Goal: Communication & Community: Answer question/provide support

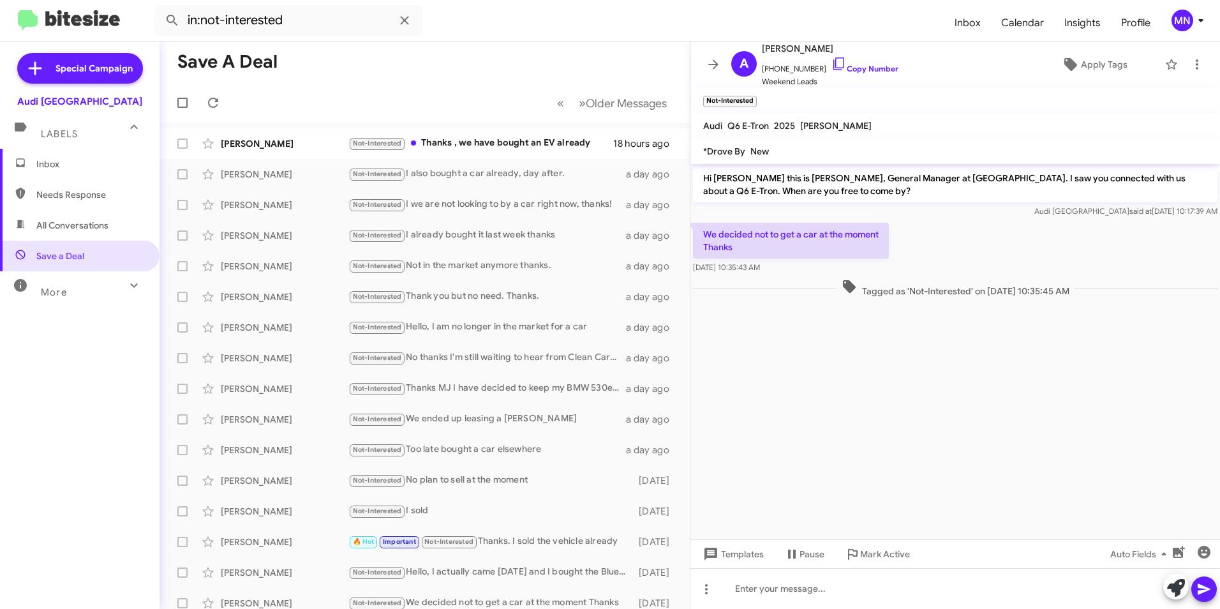
click at [50, 157] on span "Inbox" at bounding box center [80, 164] width 160 height 31
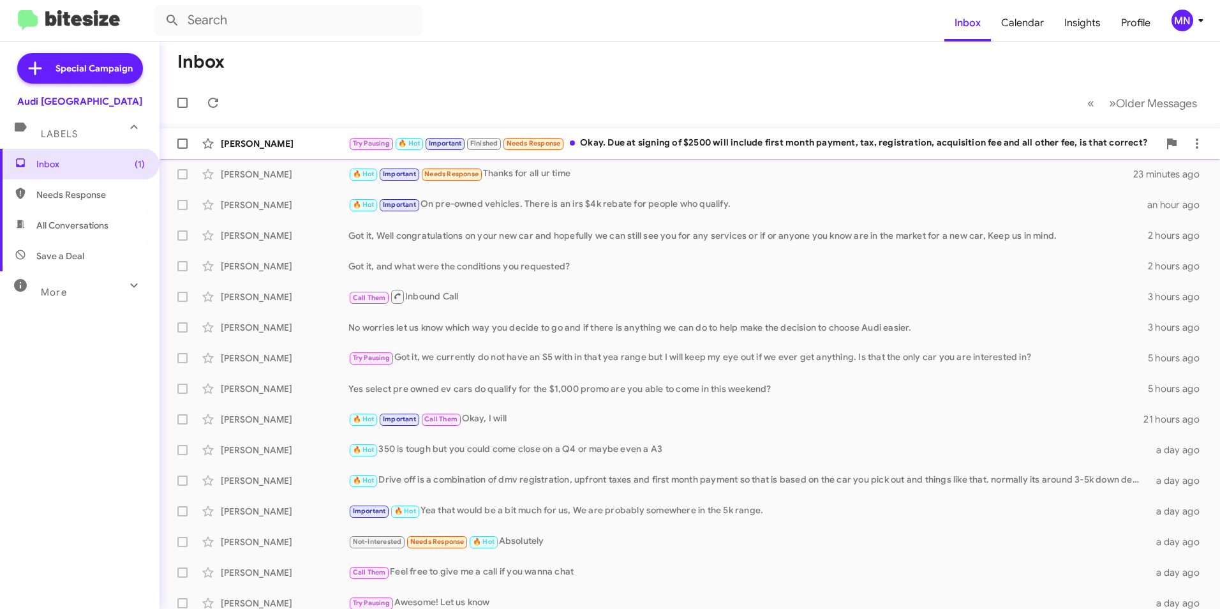
click at [676, 150] on div "Try Pausing 🔥 Hot Important Finished Needs Response Okay. Due at signing of $25…" at bounding box center [753, 143] width 810 height 15
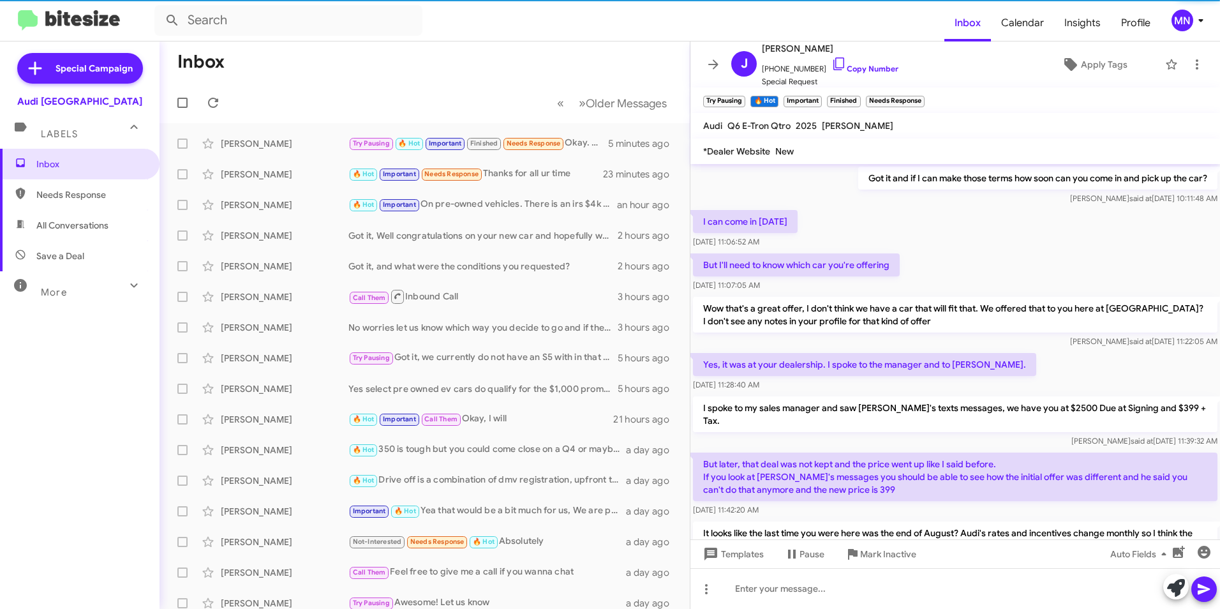
scroll to position [548, 0]
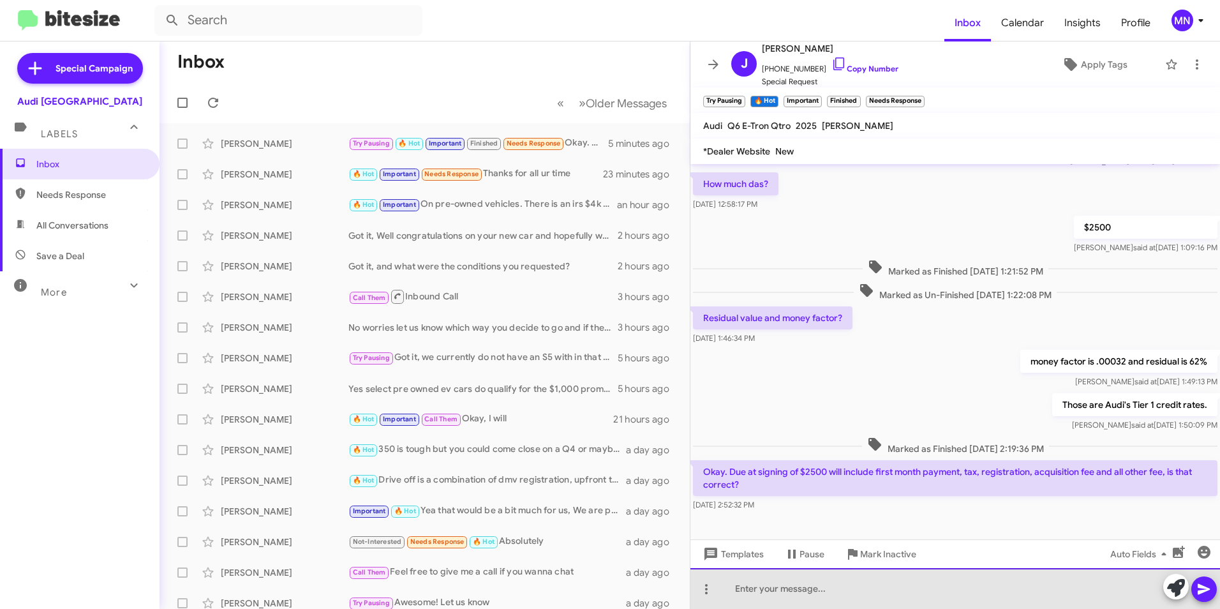
click at [1046, 597] on div at bounding box center [955, 588] width 530 height 41
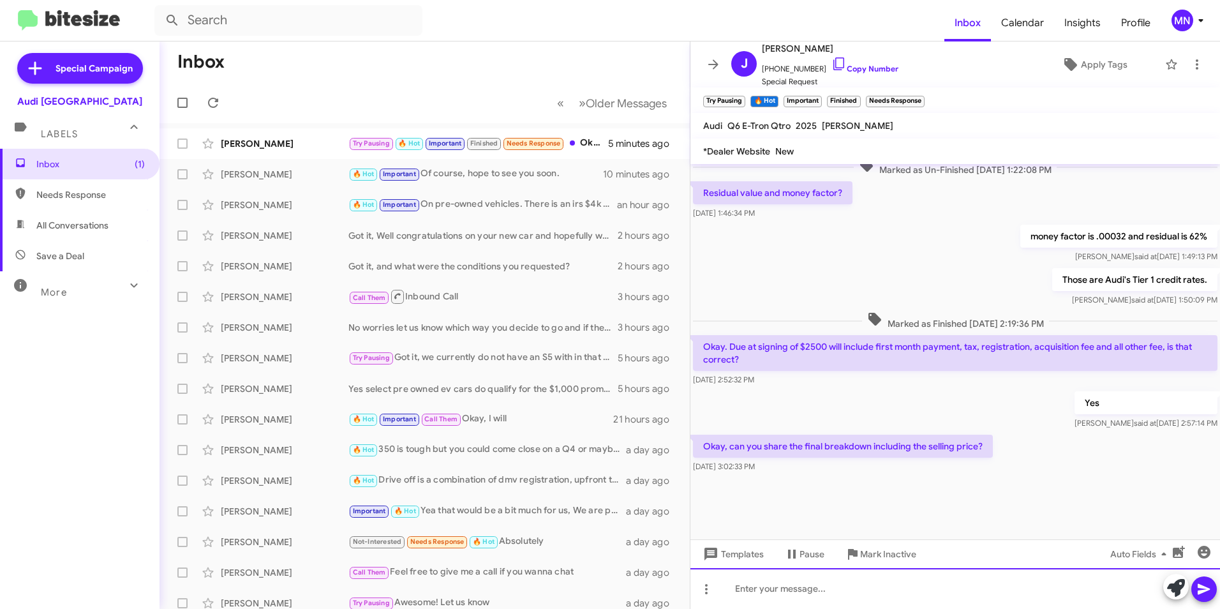
scroll to position [574, 0]
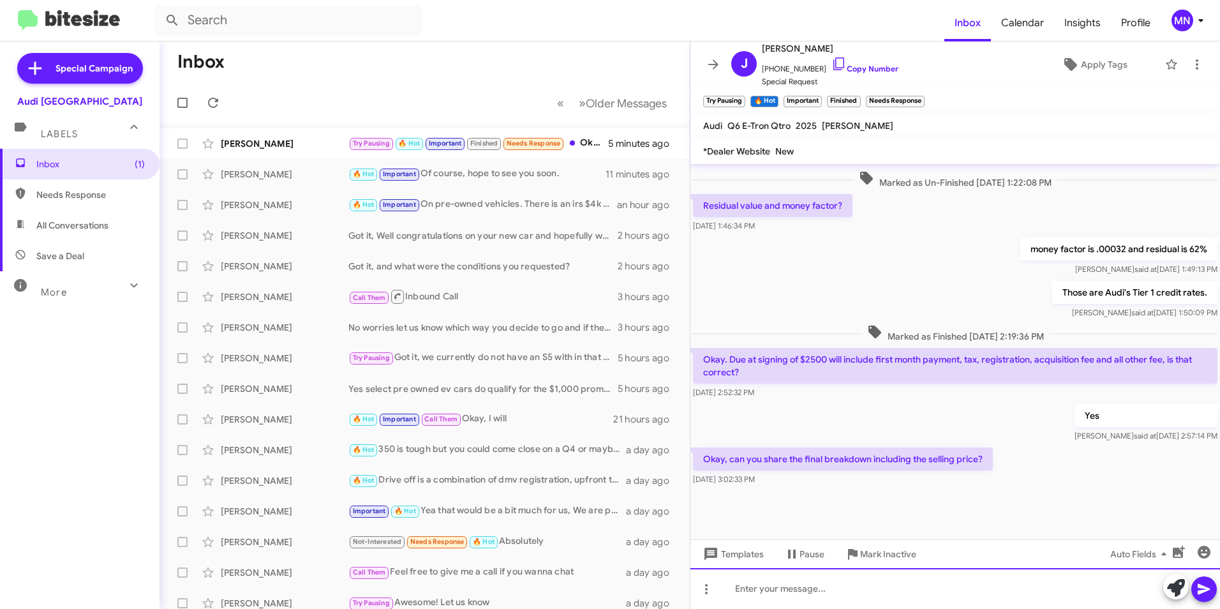
click at [948, 584] on div at bounding box center [955, 588] width 530 height 41
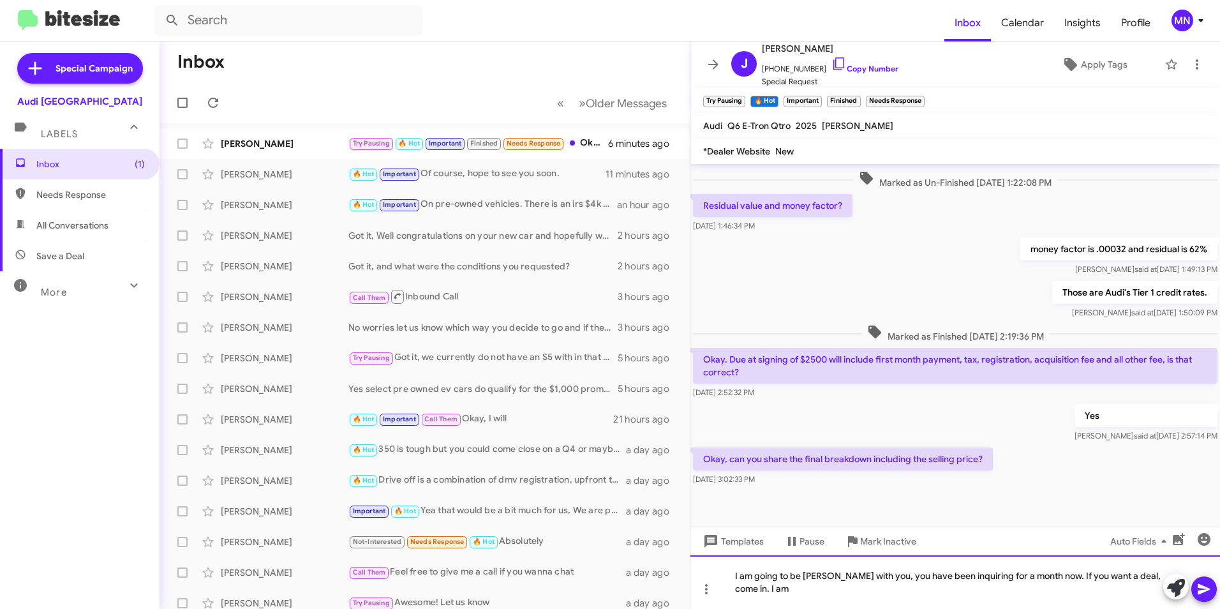
scroll to position [586, 0]
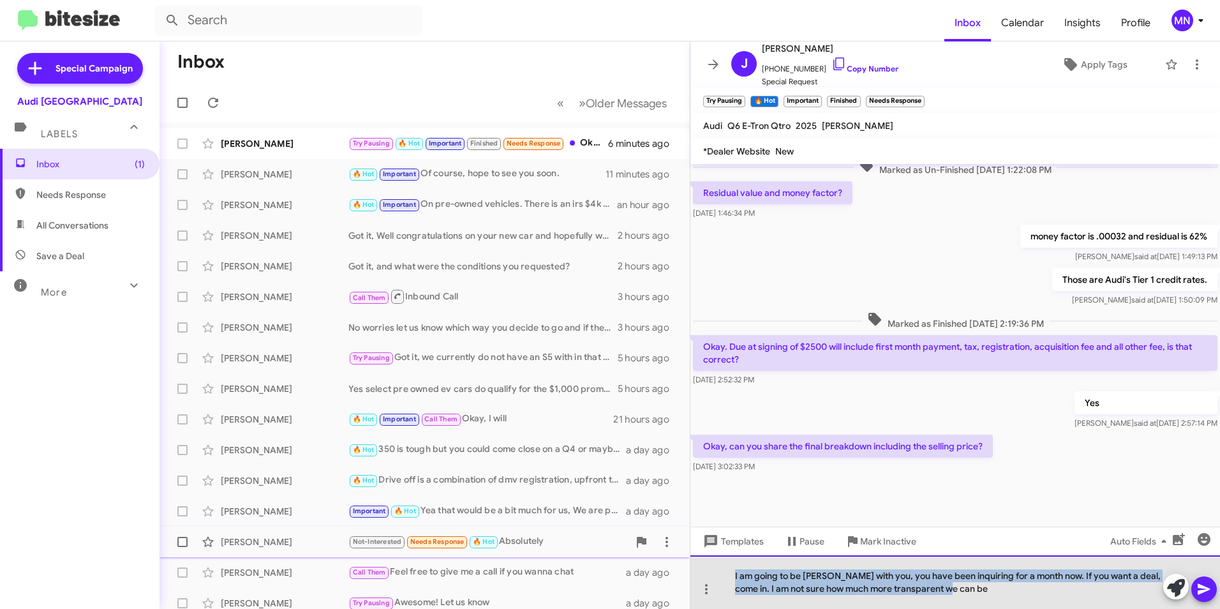
drag, startPoint x: 809, startPoint y: 568, endPoint x: 678, endPoint y: 553, distance: 132.3
click at [678, 553] on div "Inbox « Previous » Next Older Messages [PERSON_NAME] Try Pausing 🔥 Hot Importan…" at bounding box center [690, 324] width 1061 height 567
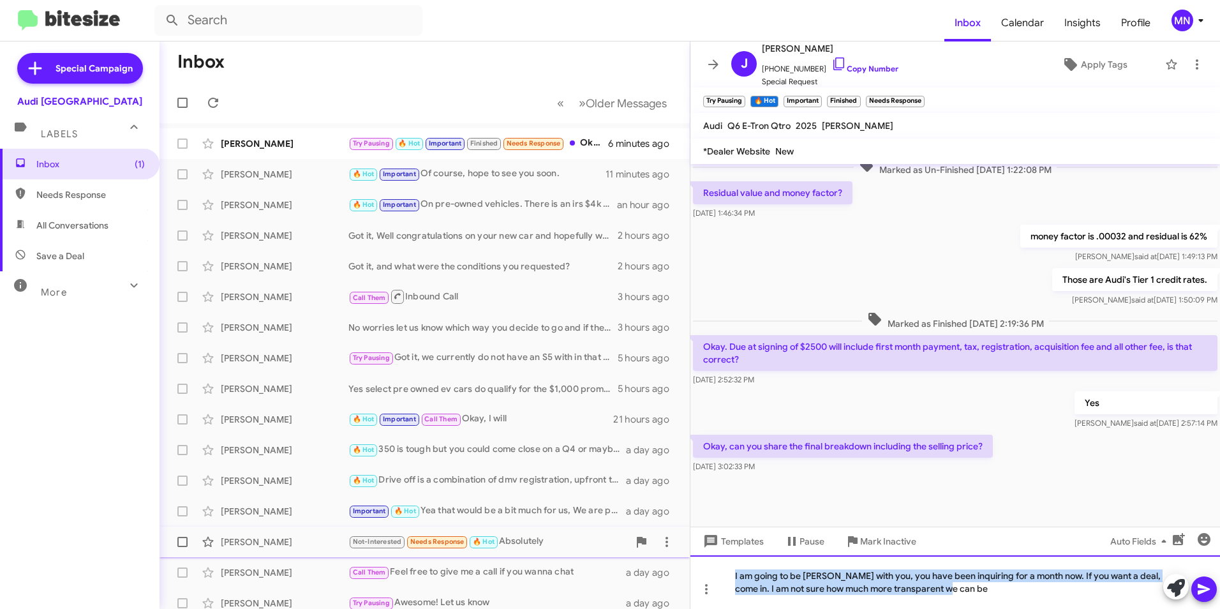
scroll to position [574, 0]
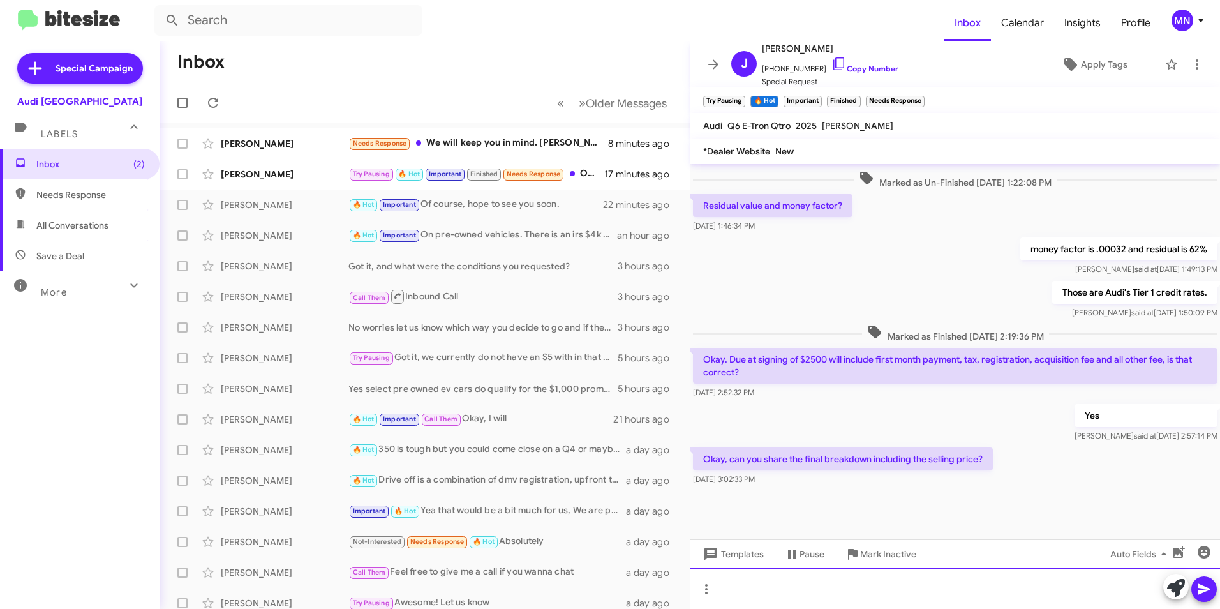
click at [977, 604] on div at bounding box center [955, 588] width 530 height 41
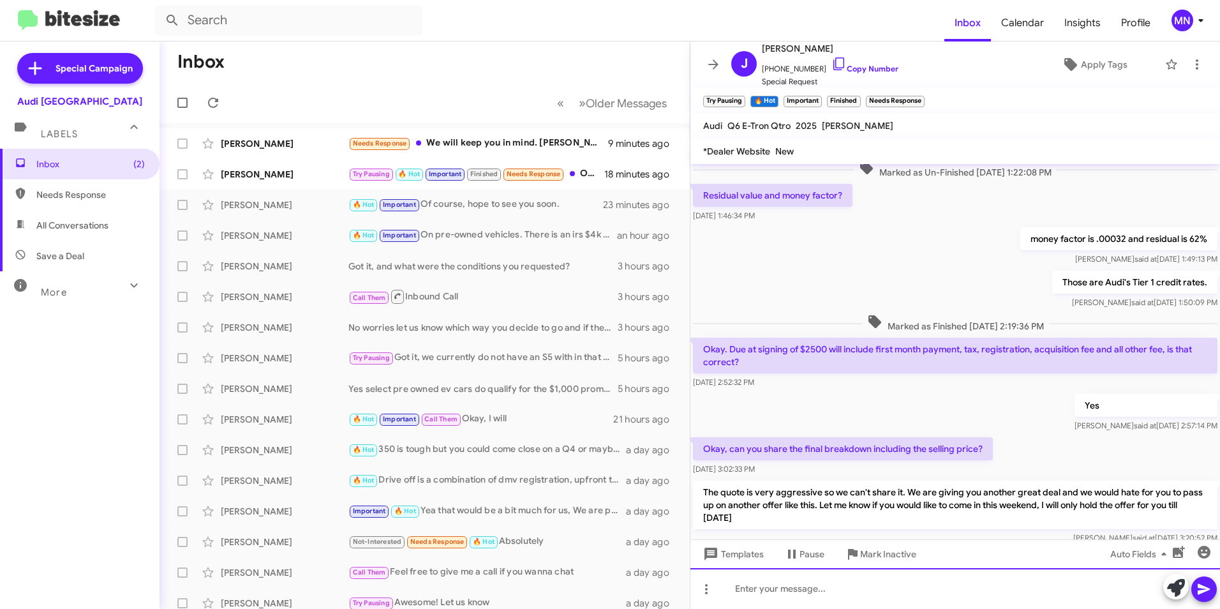
scroll to position [1282, 0]
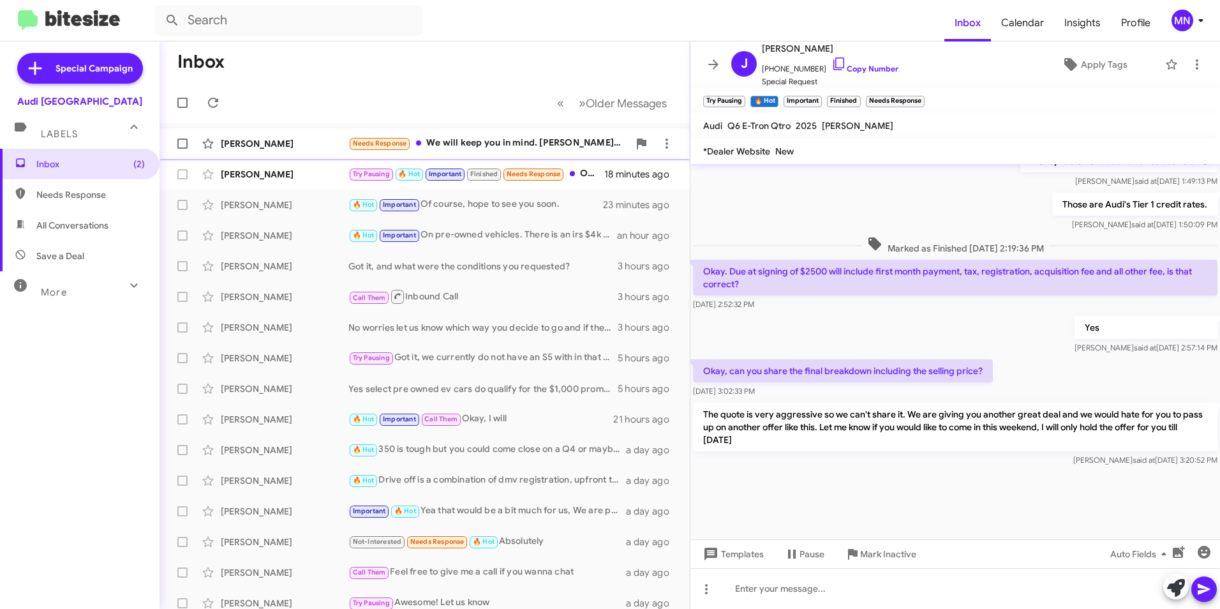
click at [519, 140] on div "Needs Response We will keep you in mind. [PERSON_NAME] in [GEOGRAPHIC_DATA] ser…" at bounding box center [488, 143] width 280 height 15
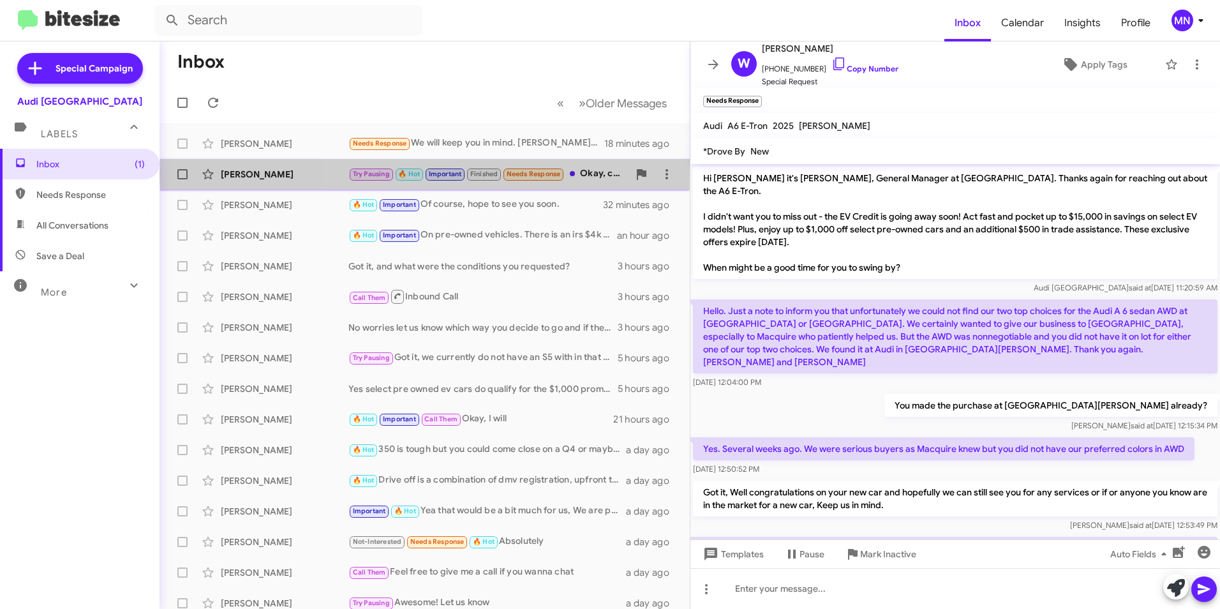
click at [575, 174] on span at bounding box center [572, 173] width 5 height 5
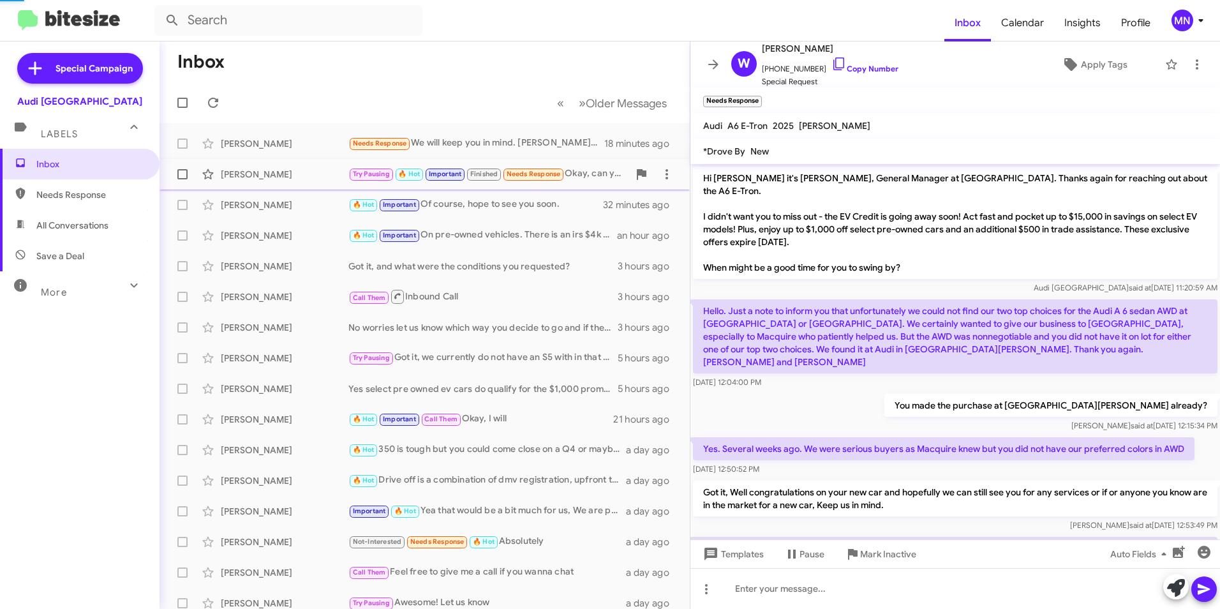
scroll to position [599, 0]
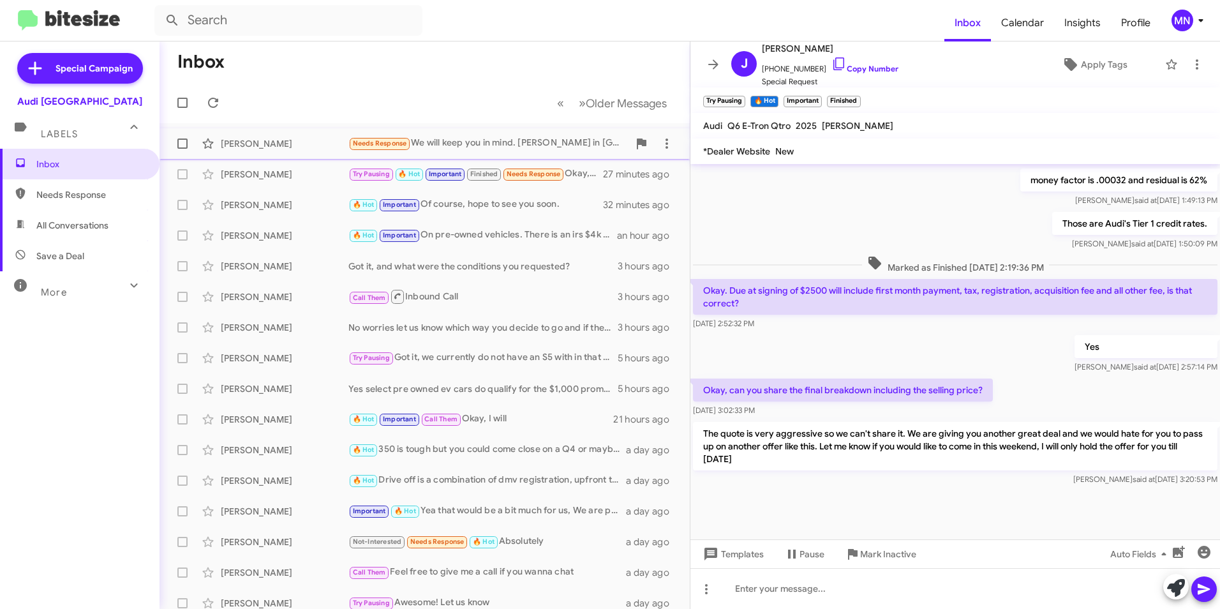
click at [553, 138] on div "Needs Response We will keep you in mind. [PERSON_NAME] in [GEOGRAPHIC_DATA] ser…" at bounding box center [488, 143] width 280 height 15
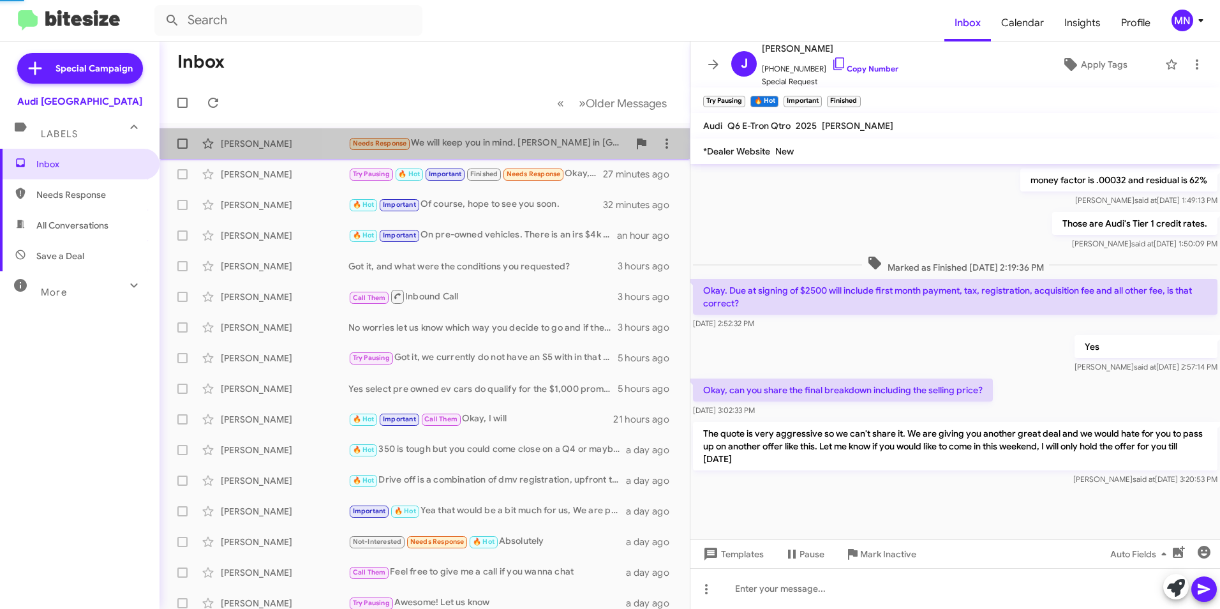
scroll to position [1131, 0]
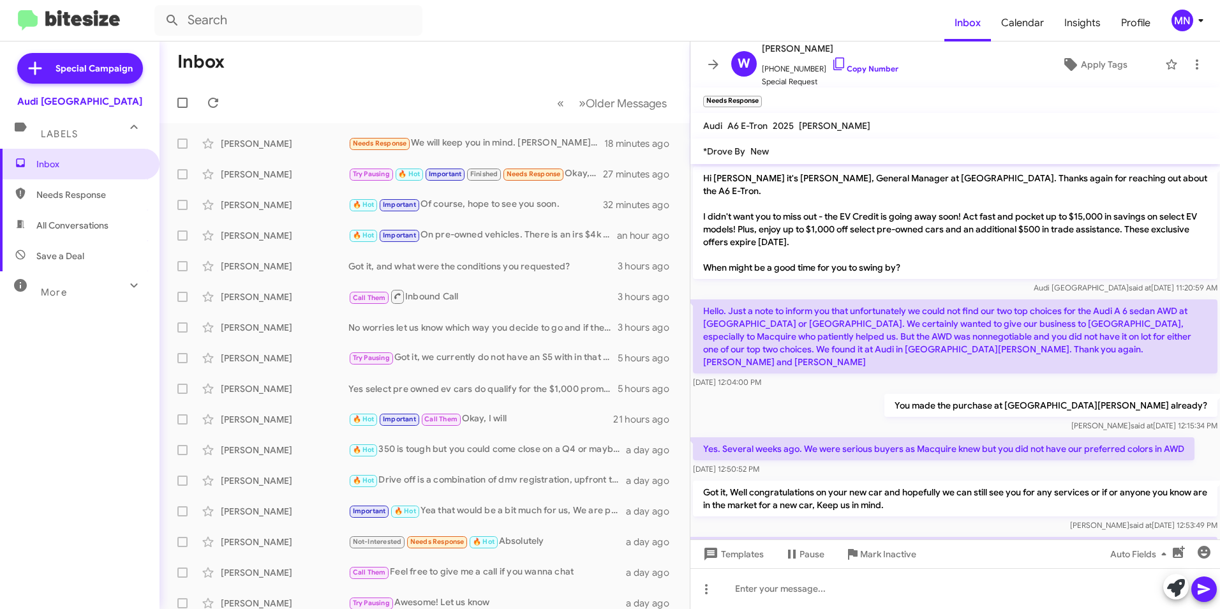
click at [1084, 537] on p "We will keep you in mind. [PERSON_NAME] in [GEOGRAPHIC_DATA] service is one of …" at bounding box center [955, 555] width 525 height 36
drag, startPoint x: 1084, startPoint y: 445, endPoint x: 1122, endPoint y: 495, distance: 62.8
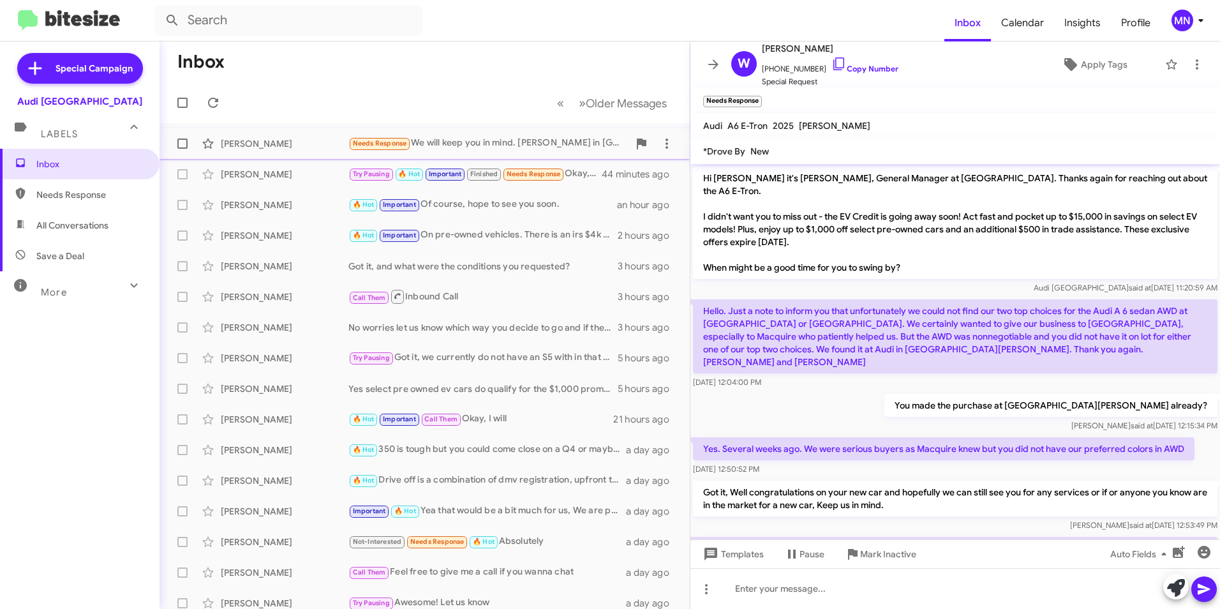
click at [552, 144] on div "Needs Response We will keep you in mind. [PERSON_NAME] in [GEOGRAPHIC_DATA] ser…" at bounding box center [488, 143] width 280 height 15
click at [581, 174] on div "Try Pausing 🔥 Hot Important Finished Needs Response Okay, can you share the fin…" at bounding box center [488, 174] width 280 height 15
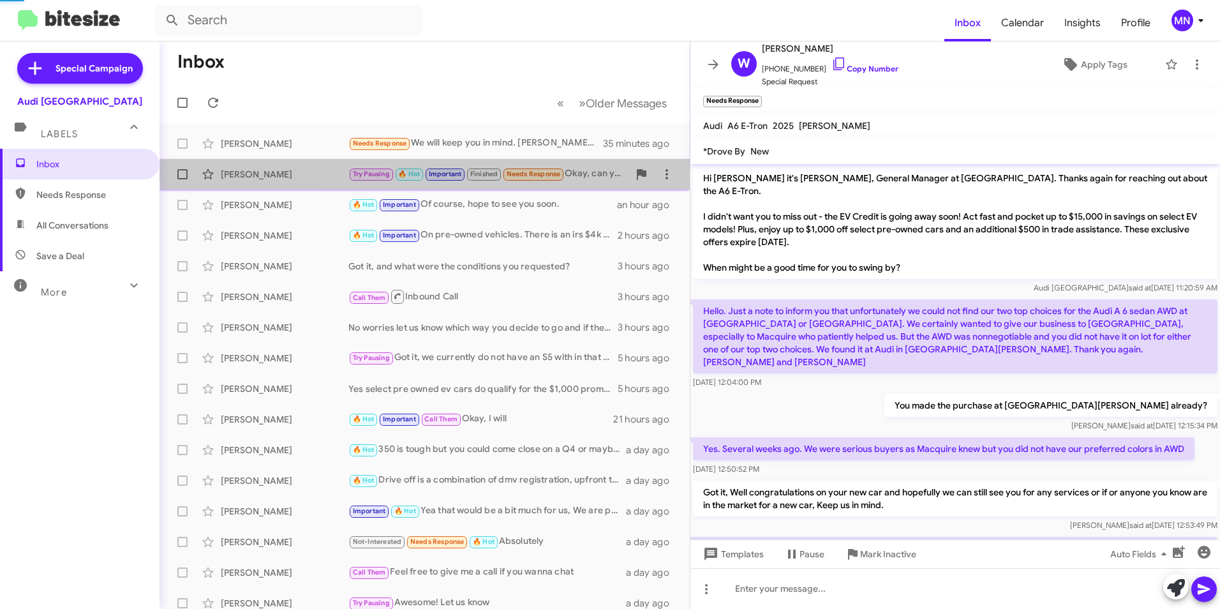
scroll to position [599, 0]
